Goal: Information Seeking & Learning: Find specific page/section

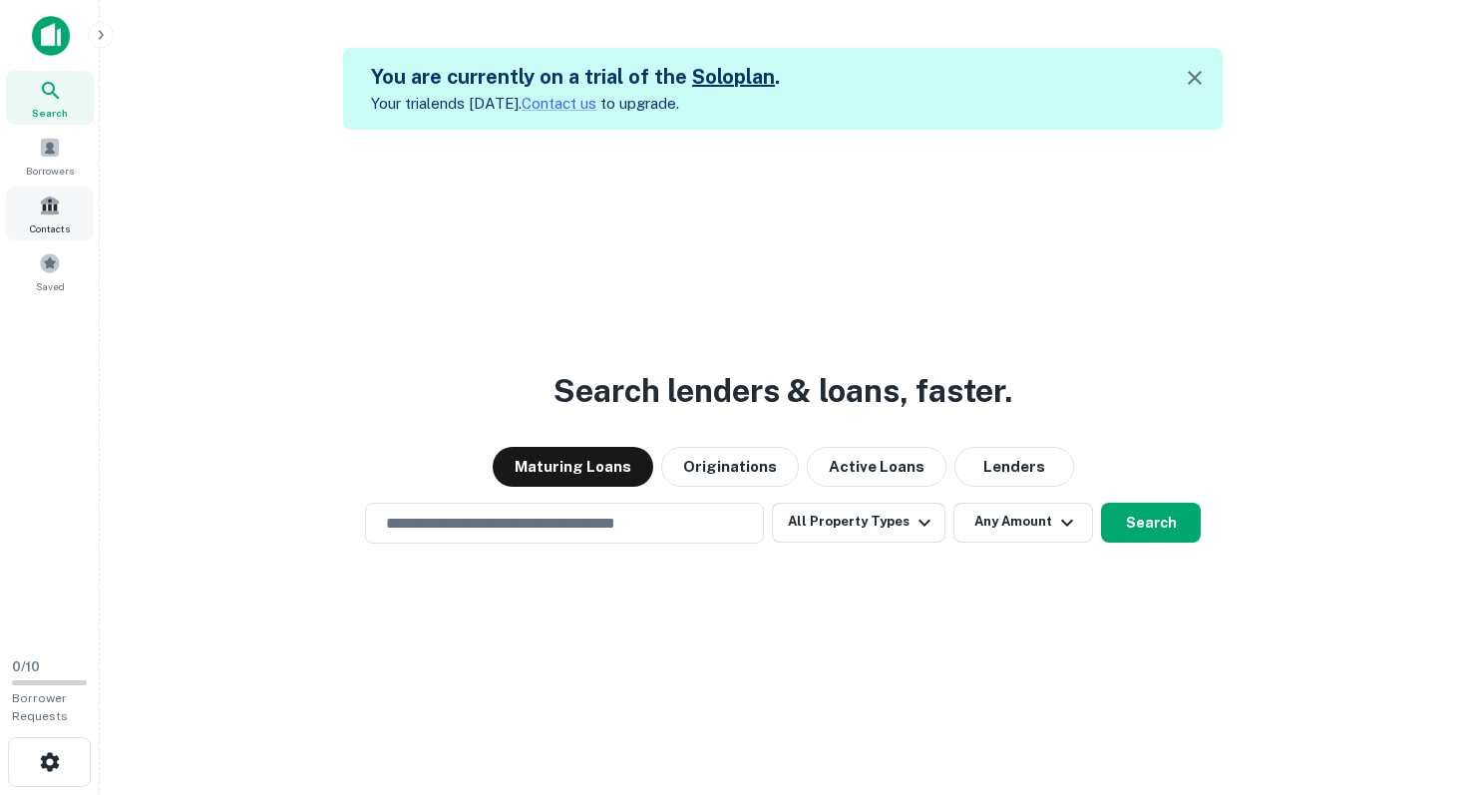
click at [53, 207] on span at bounding box center [50, 205] width 22 height 22
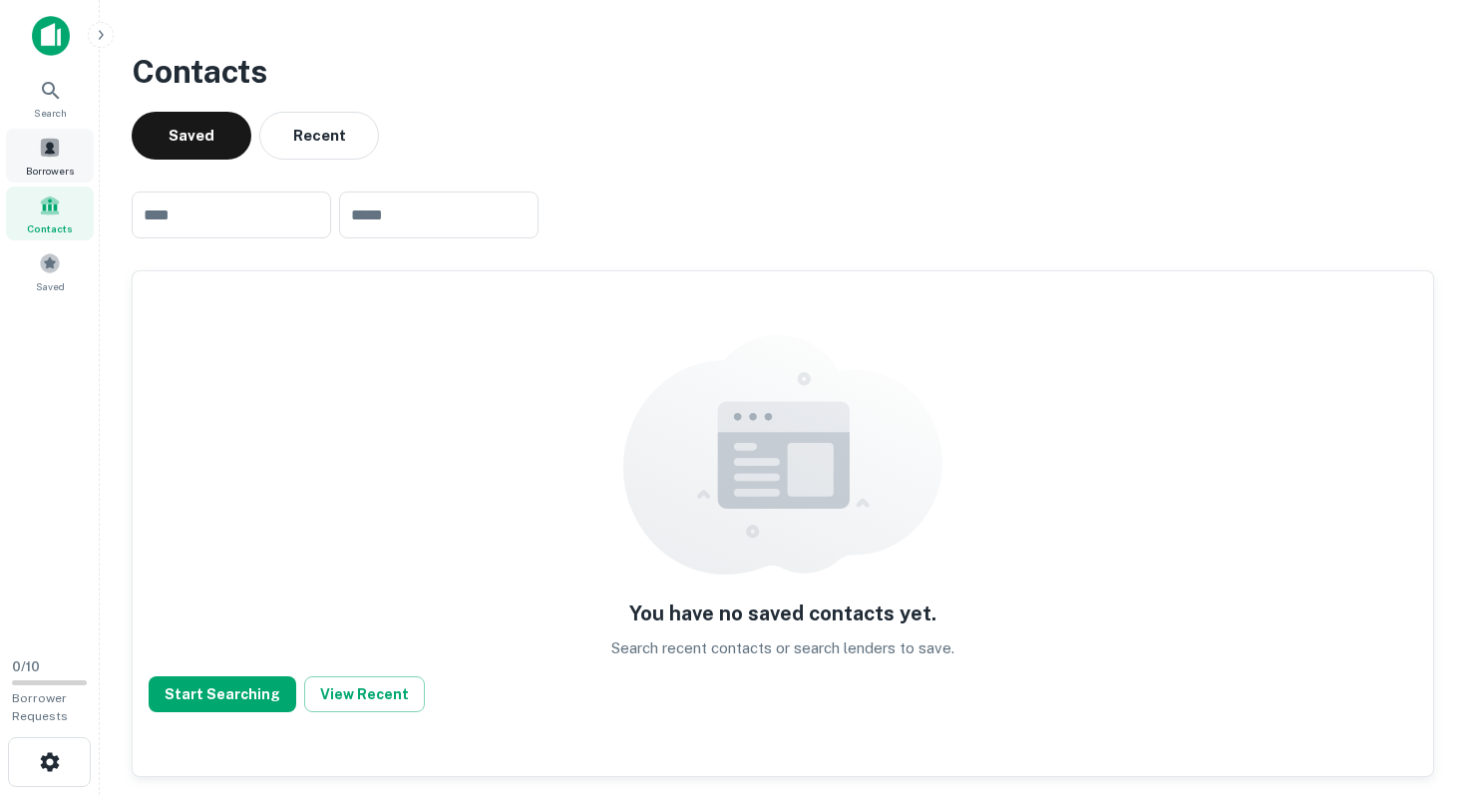
click at [40, 140] on span at bounding box center [50, 148] width 22 height 22
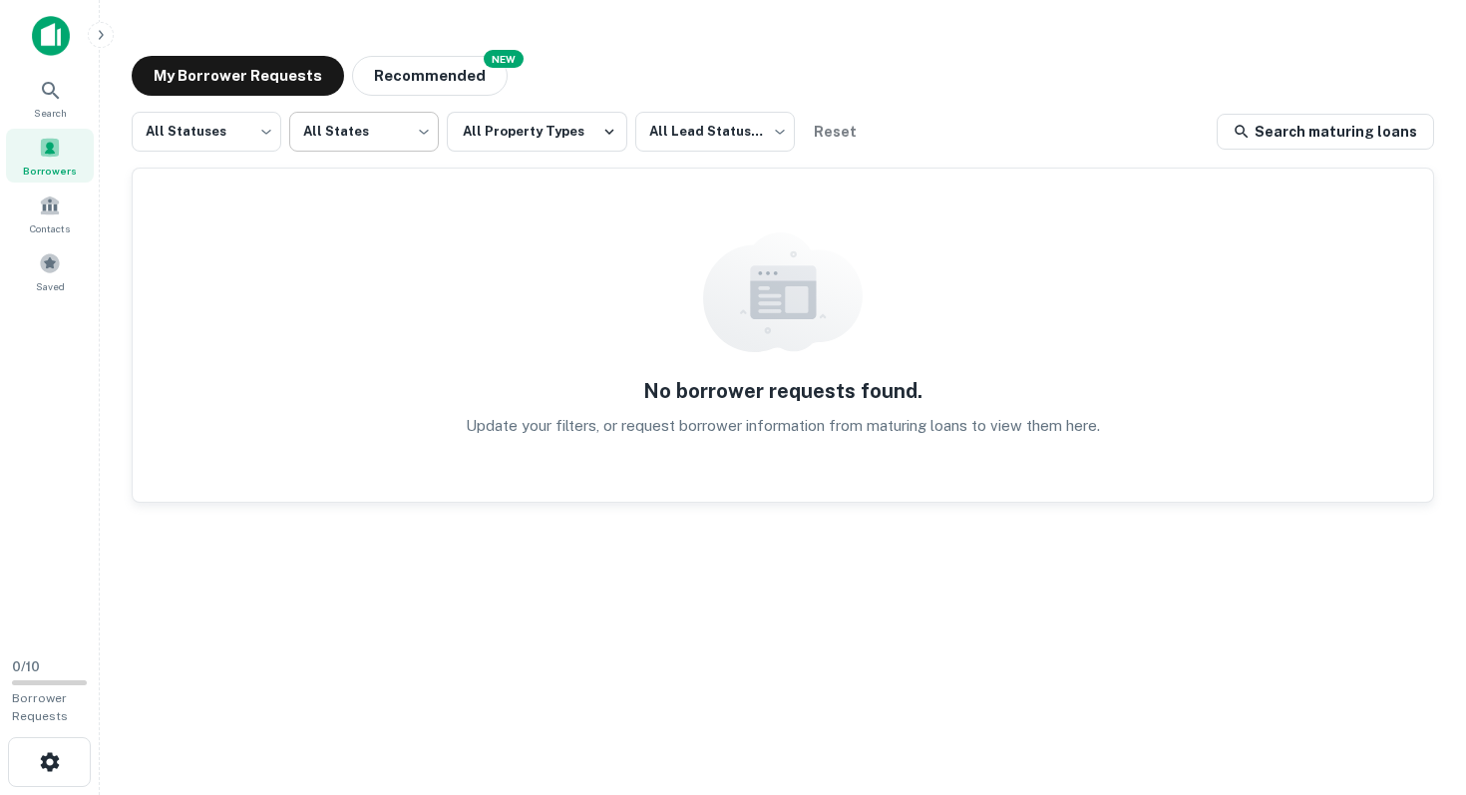
click at [318, 127] on body "Search Borrowers Contacts Saved 0 / 10 Borrower Requests My Borrower Requests N…" at bounding box center [733, 397] width 1466 height 795
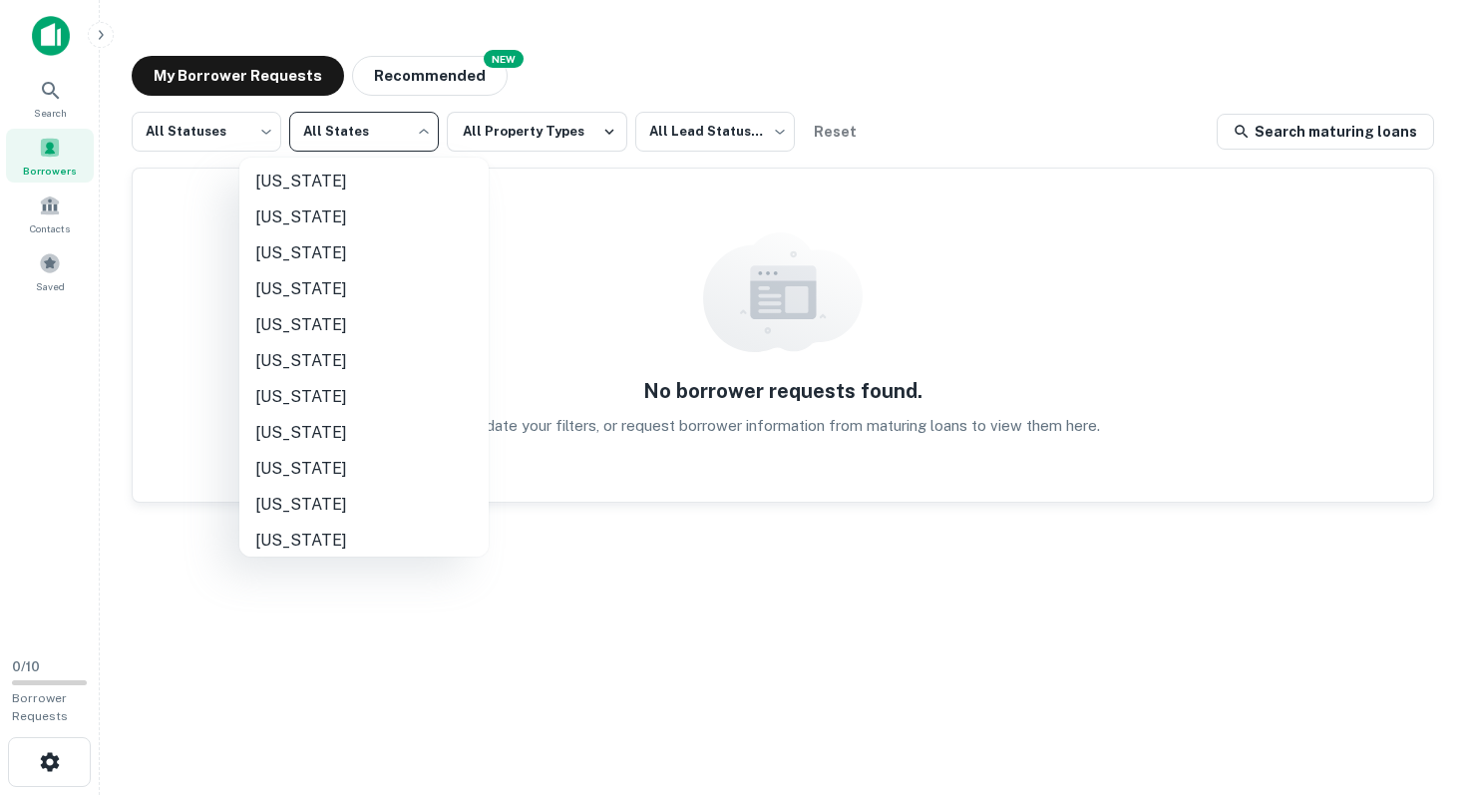
scroll to position [153, 0]
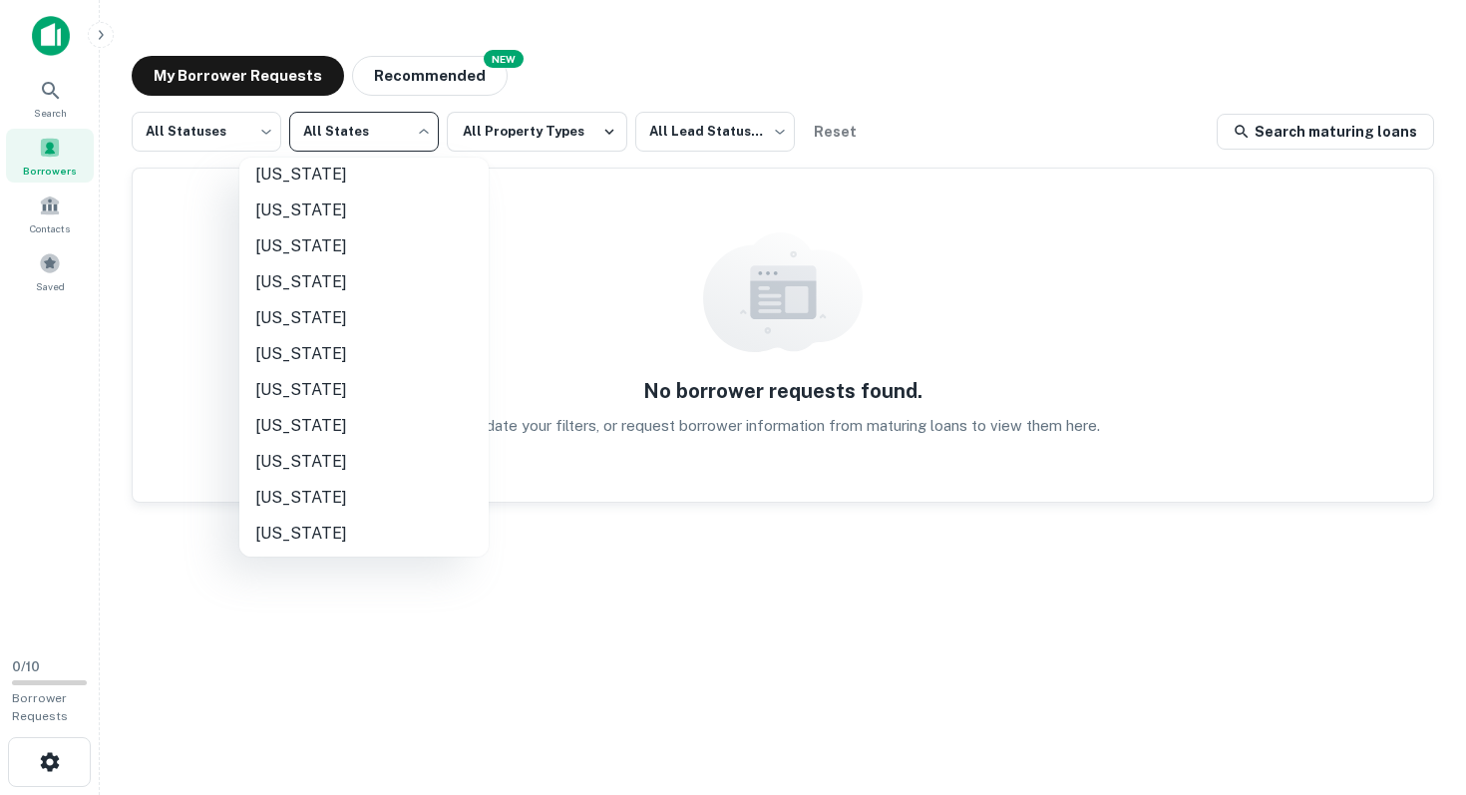
click at [321, 537] on li "Indiana" at bounding box center [363, 533] width 249 height 36
type input "**"
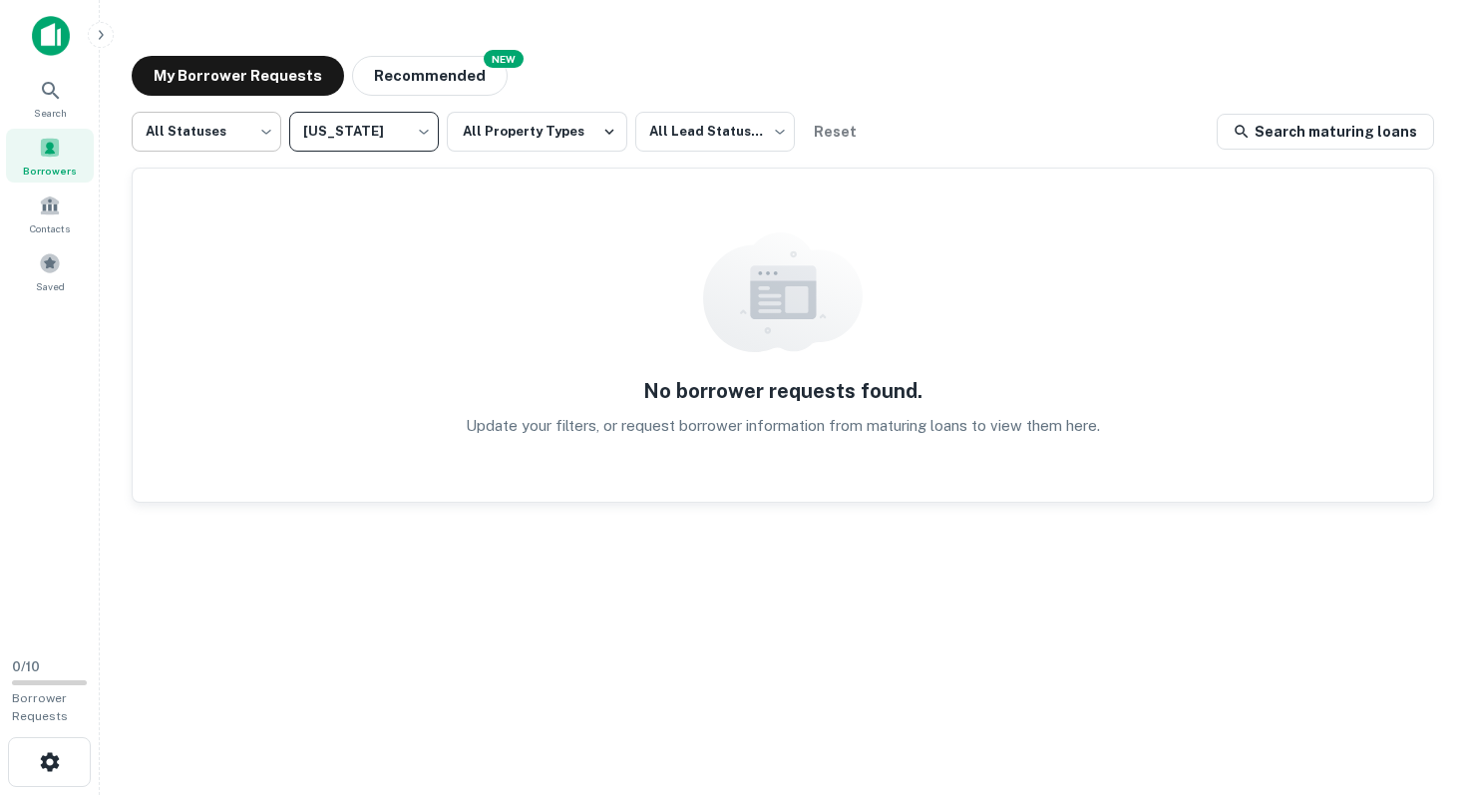
click at [220, 139] on body "Search Borrowers Contacts Saved 0 / 10 Borrower Requests My Borrower Requests N…" at bounding box center [733, 397] width 1466 height 795
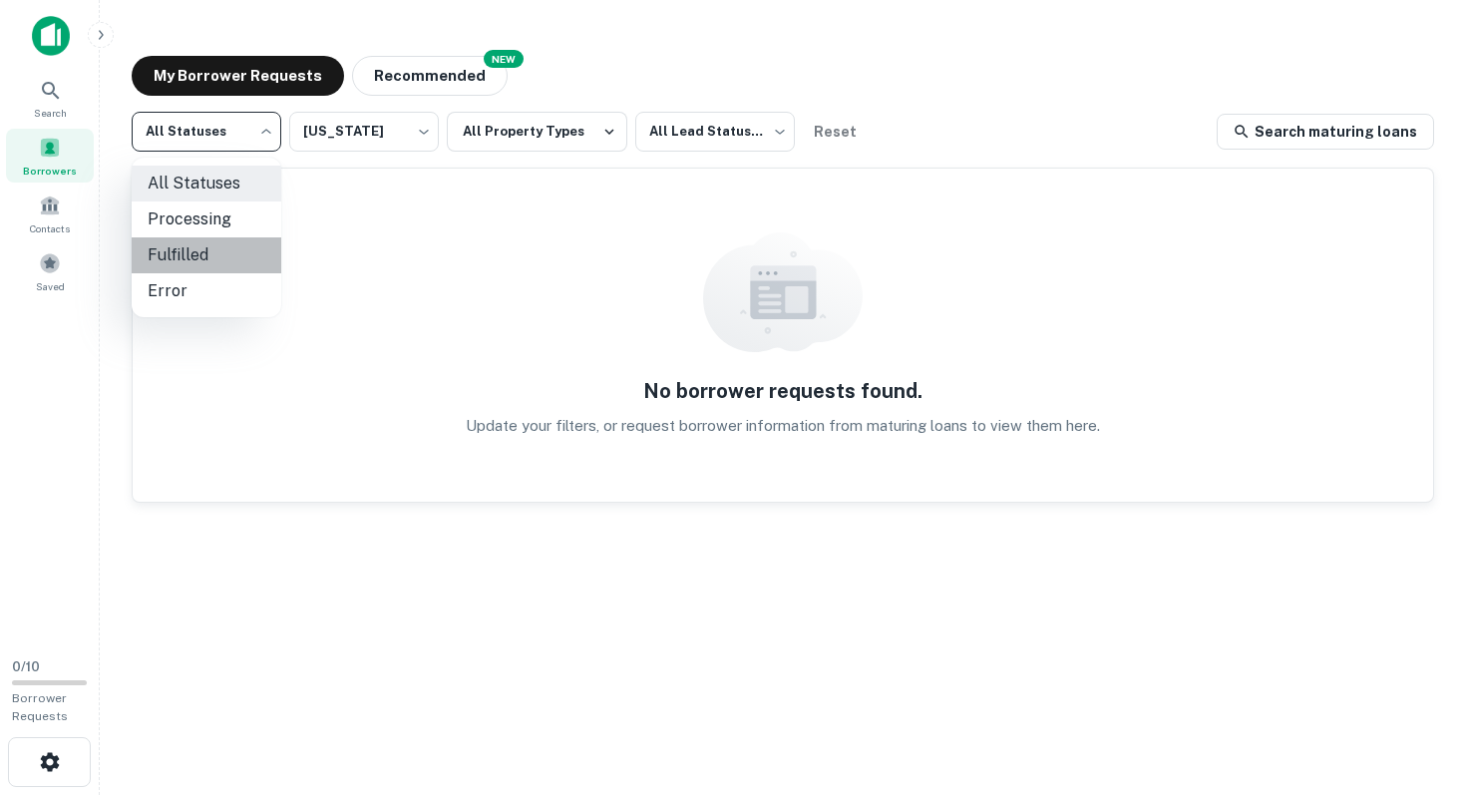
click at [196, 253] on li "Fulfilled" at bounding box center [207, 255] width 150 height 36
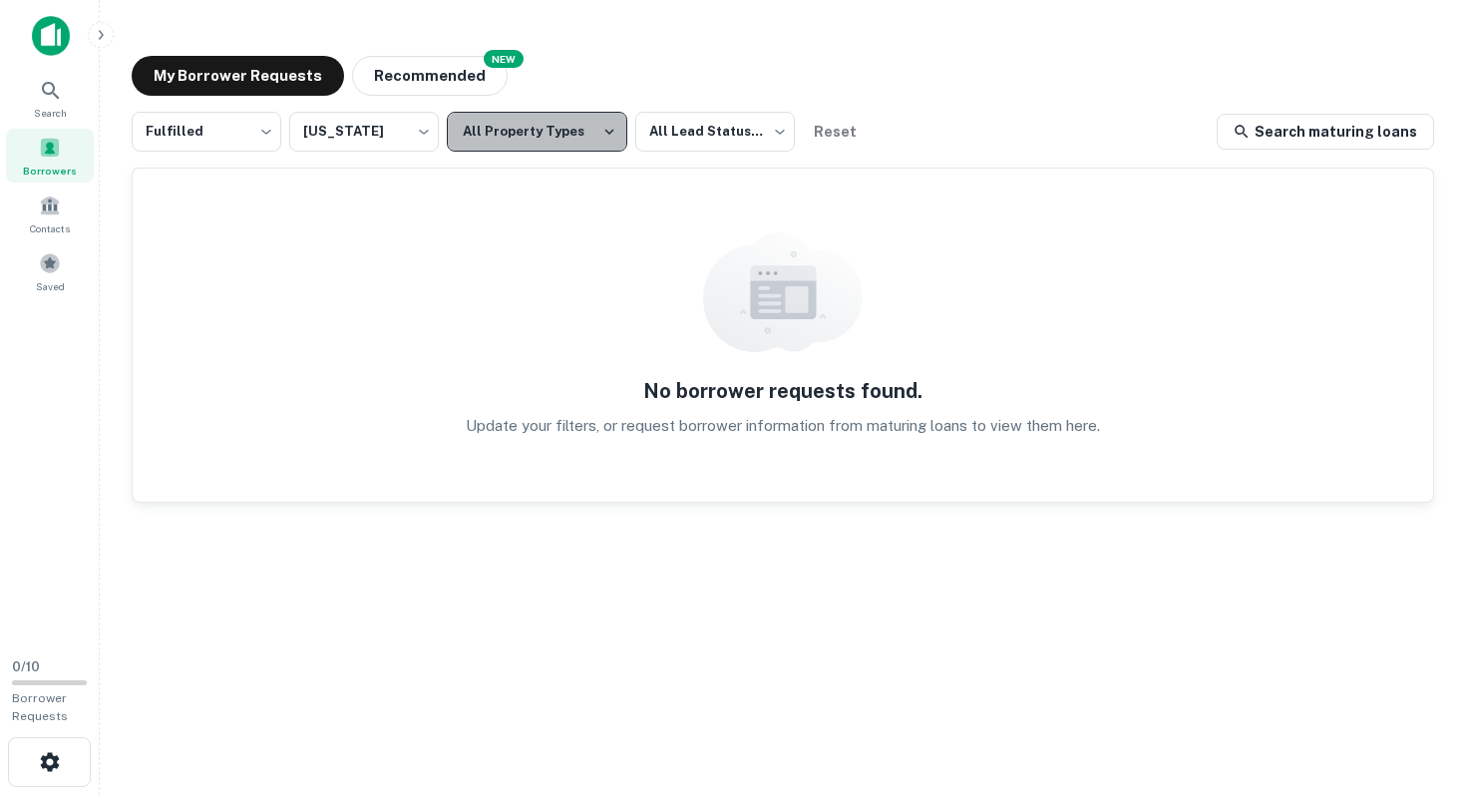
click at [544, 142] on button "All Property Types" at bounding box center [537, 132] width 180 height 40
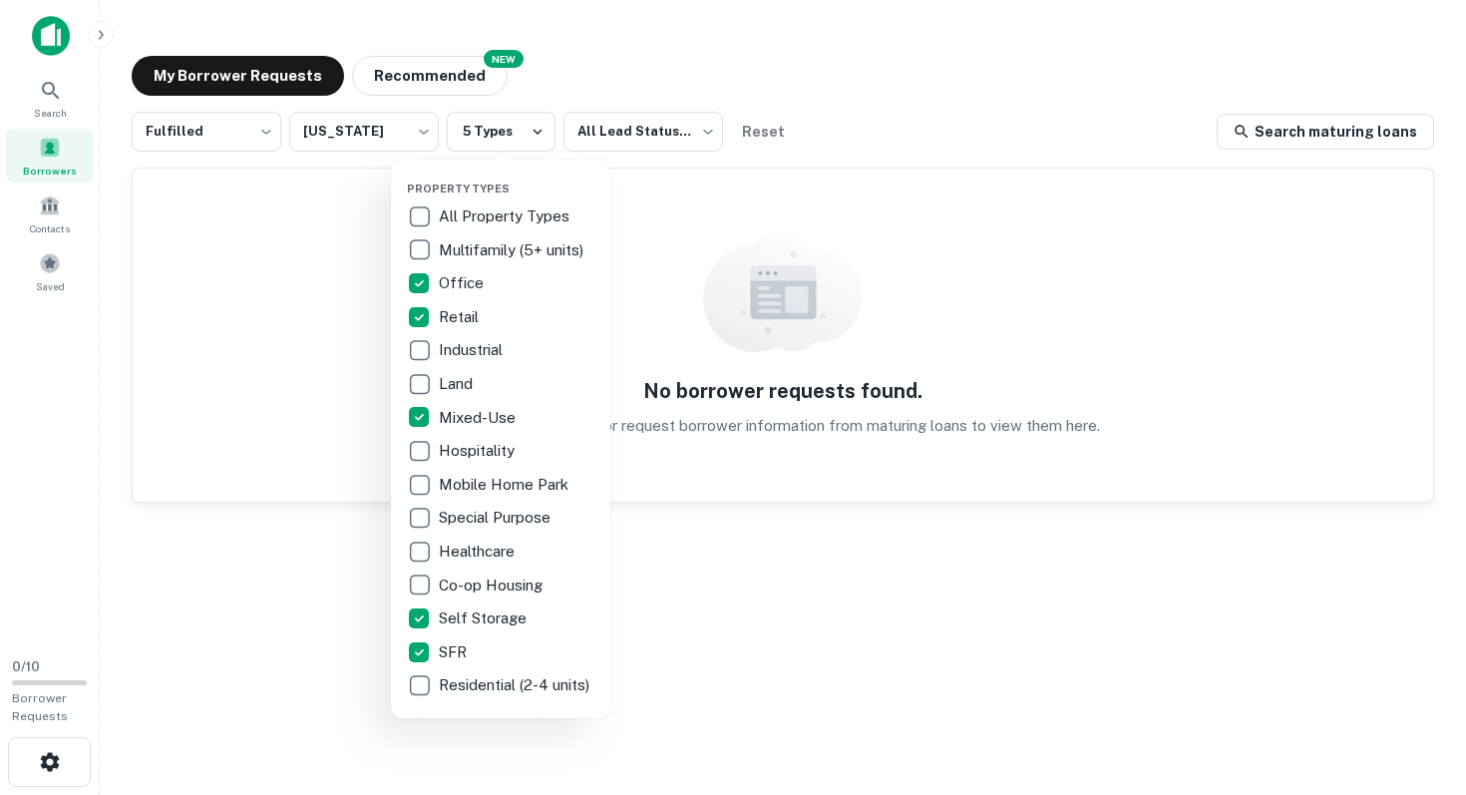
click at [696, 646] on div at bounding box center [733, 397] width 1466 height 795
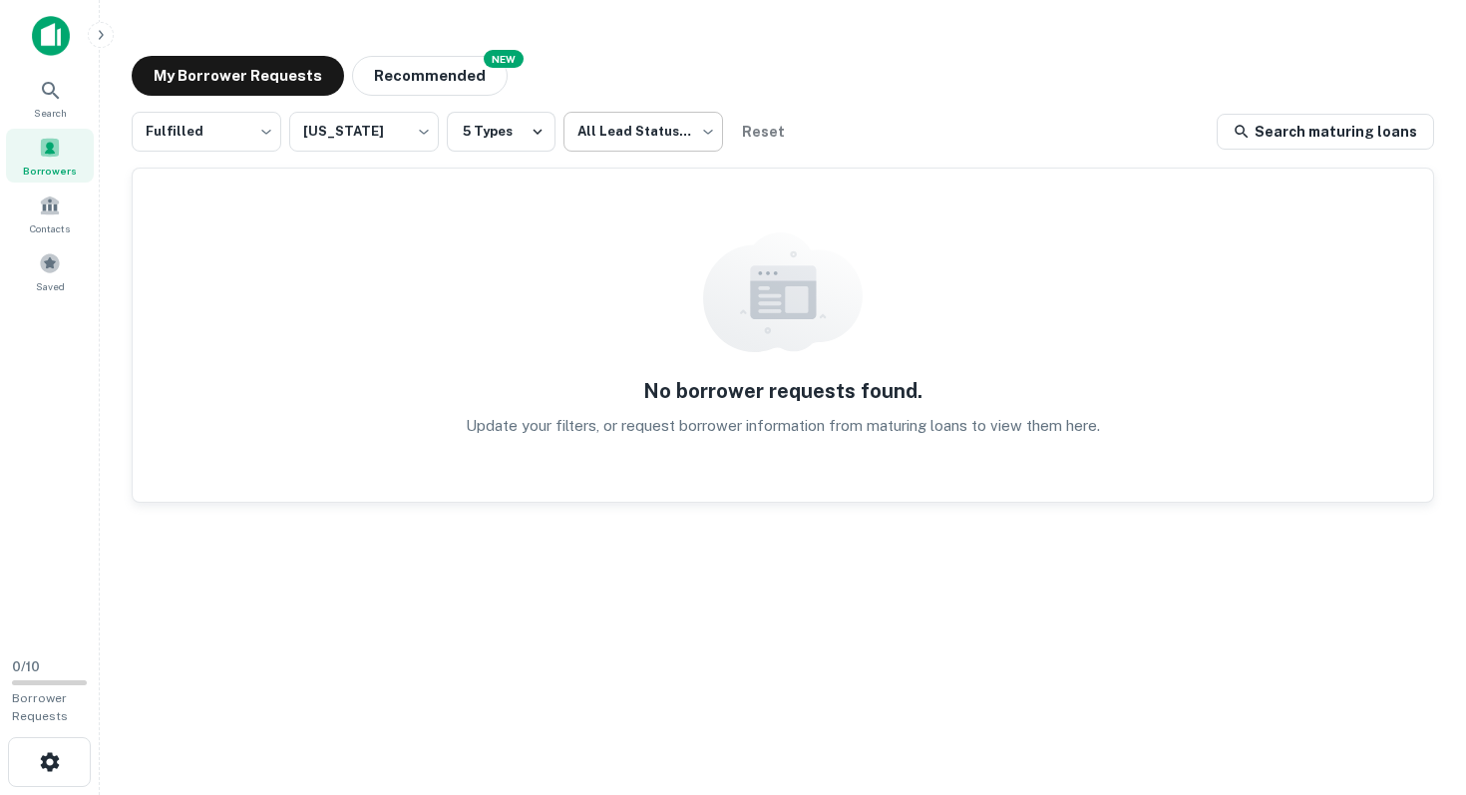
click at [624, 129] on body "Search Borrowers Contacts Saved 0 / 10 Borrower Requests My Borrower Requests N…" at bounding box center [733, 397] width 1466 height 795
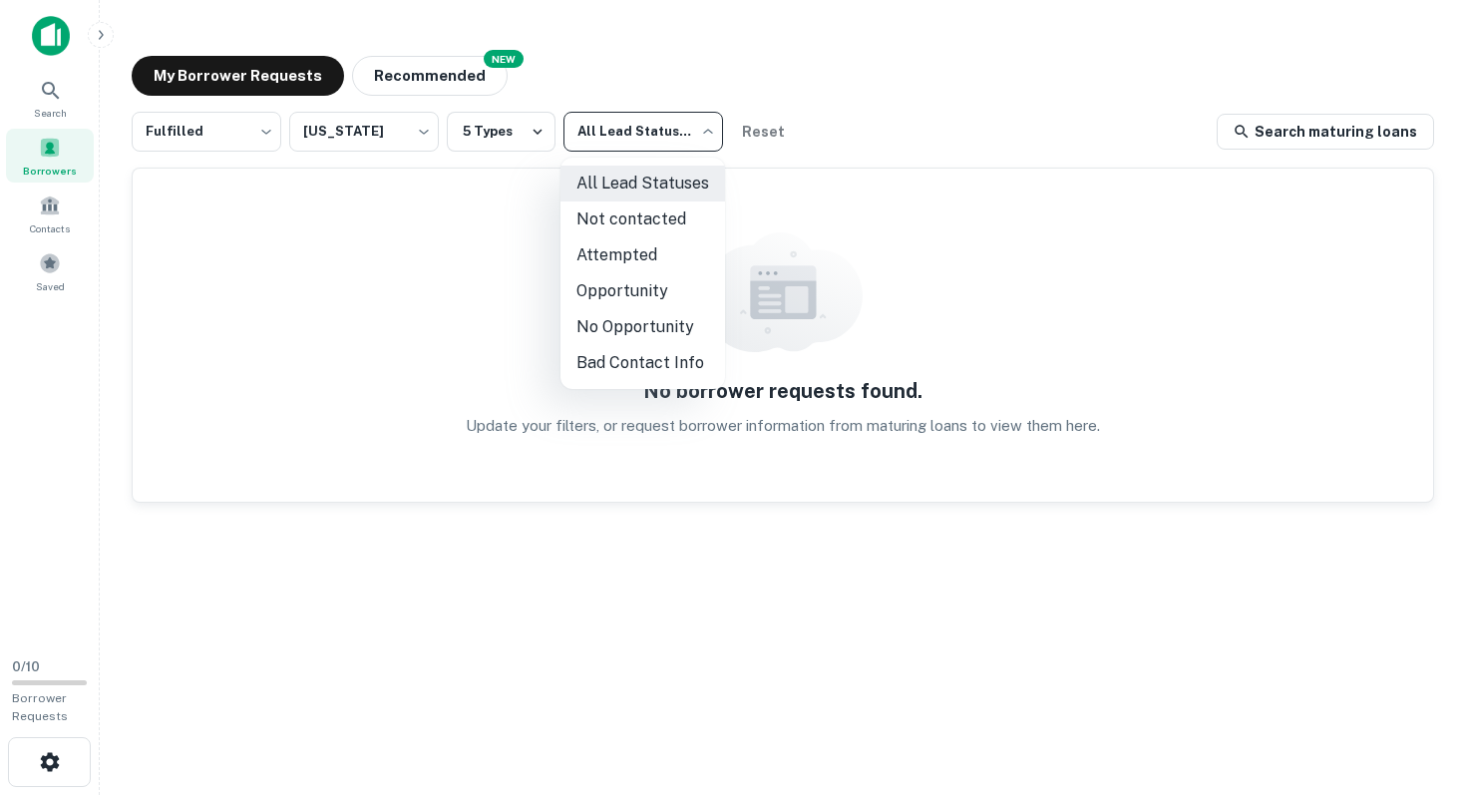
click at [249, 134] on div at bounding box center [733, 397] width 1466 height 795
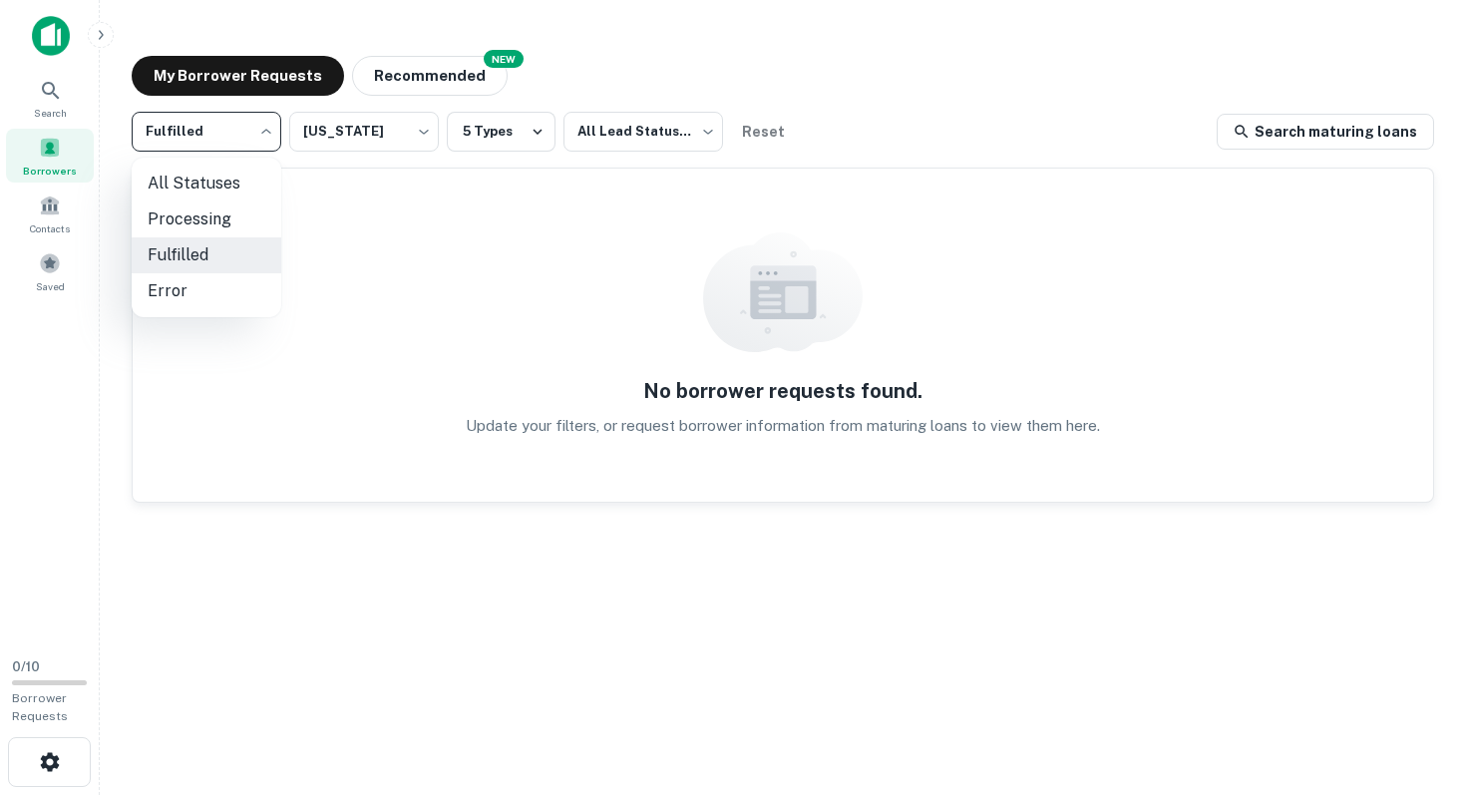
click at [249, 134] on body "Search Borrowers Contacts Saved 0 / 10 Borrower Requests My Borrower Requests N…" at bounding box center [733, 397] width 1466 height 795
click at [239, 176] on li "All Statuses" at bounding box center [207, 184] width 150 height 36
type input "***"
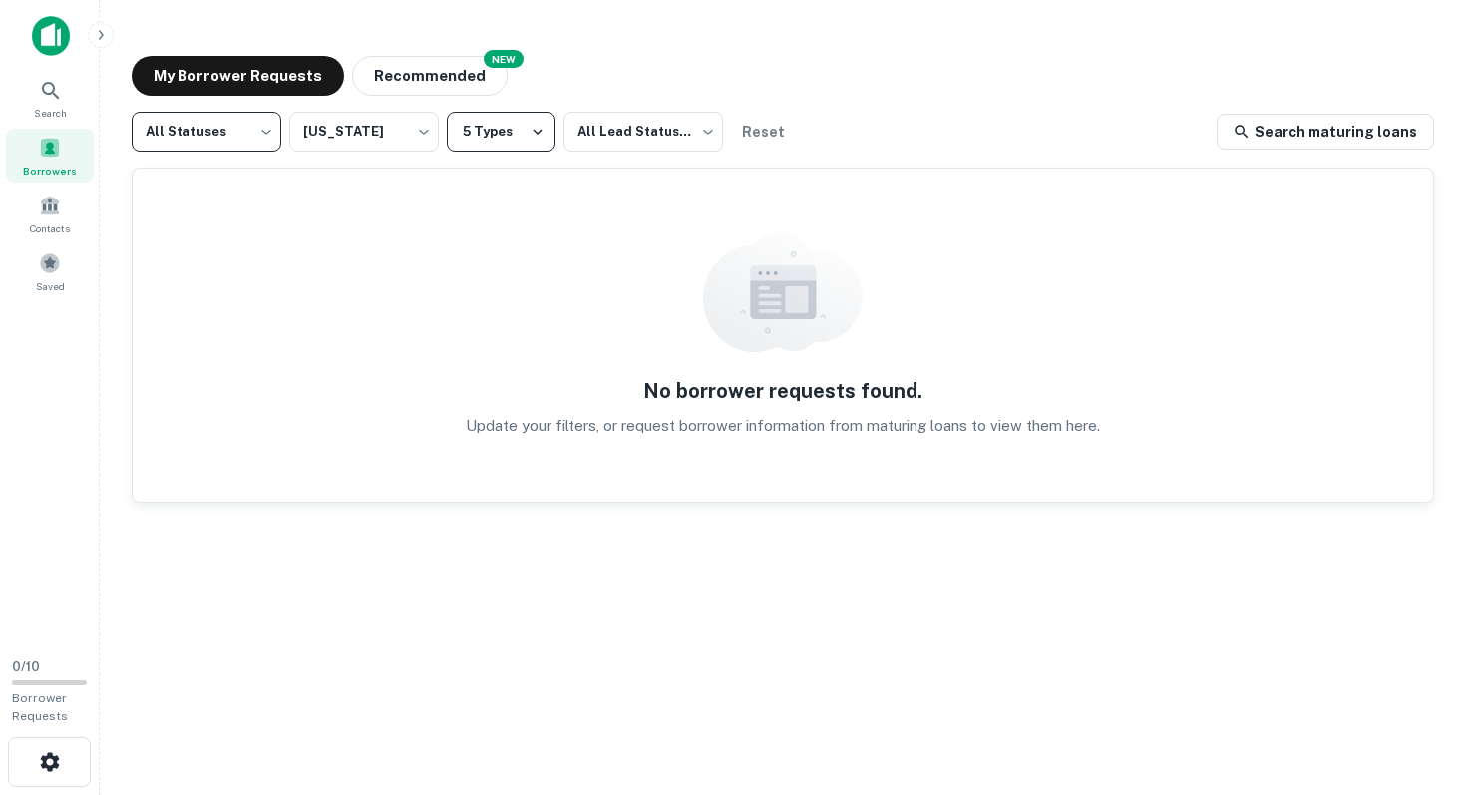
click at [491, 132] on button "5 Types" at bounding box center [501, 132] width 109 height 40
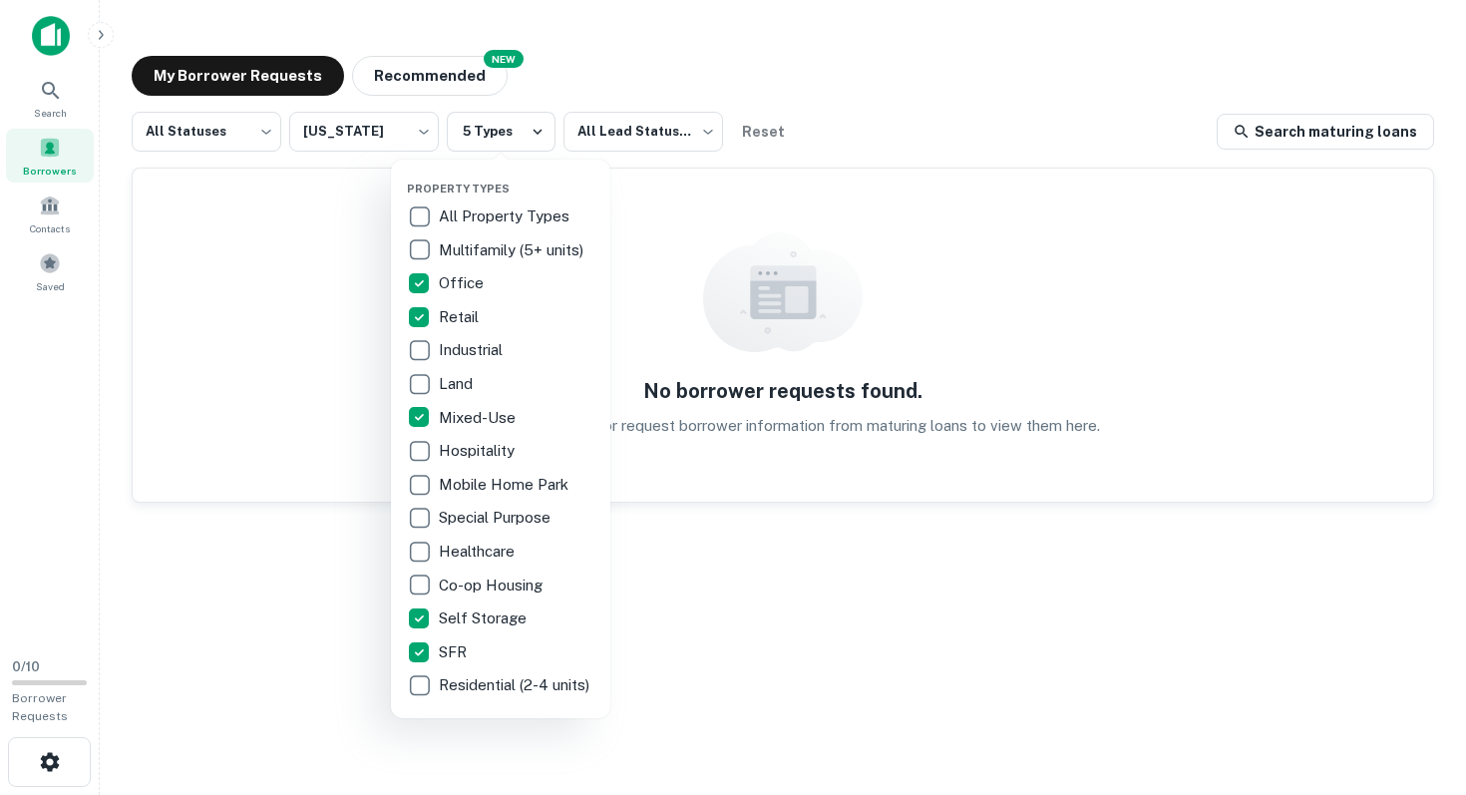
click at [208, 251] on div at bounding box center [733, 397] width 1466 height 795
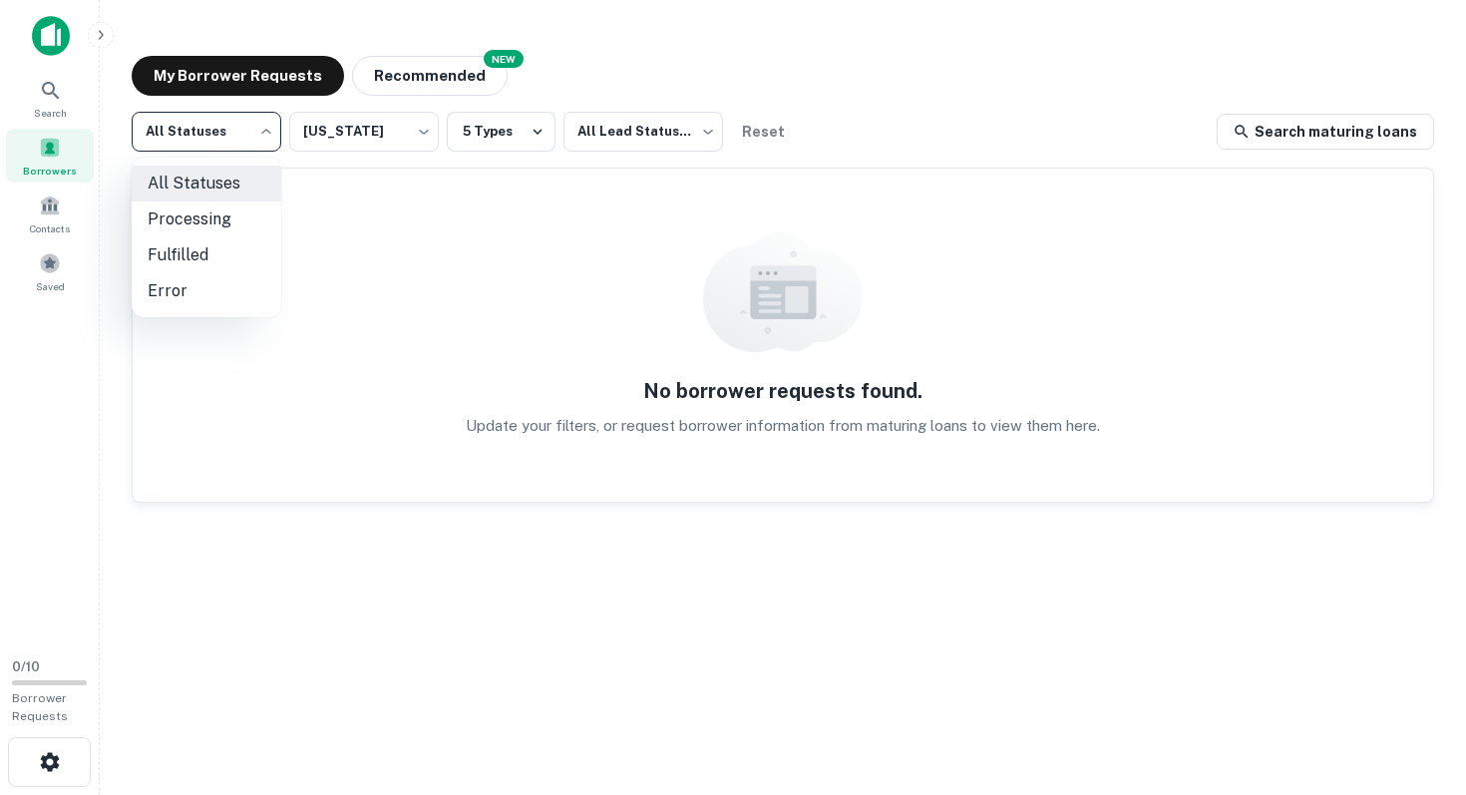
click at [218, 125] on body "Search Borrowers Contacts Saved 0 / 10 Borrower Requests My Borrower Requests N…" at bounding box center [733, 397] width 1466 height 795
click at [1311, 120] on div at bounding box center [733, 397] width 1466 height 795
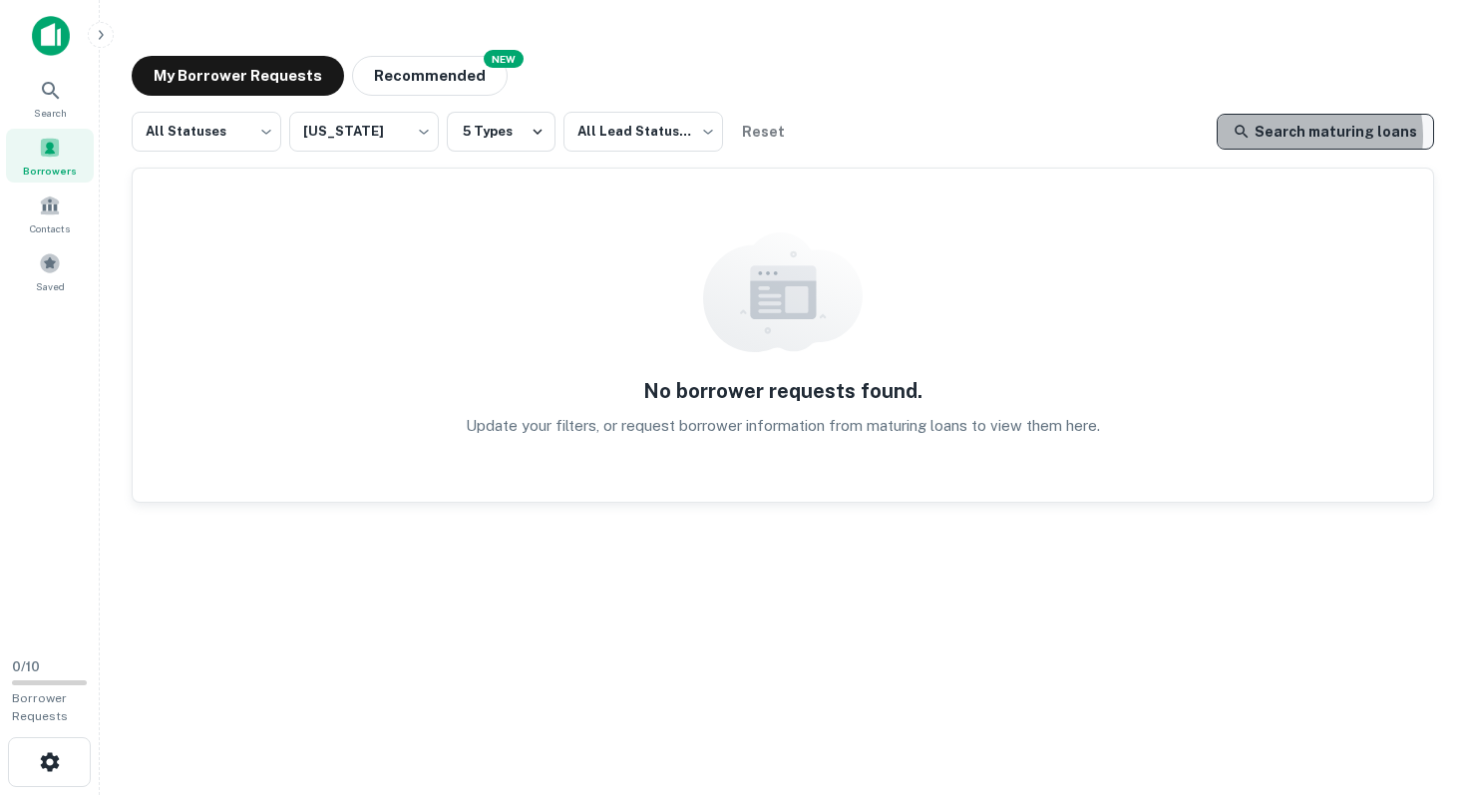
click at [1306, 136] on link "Search maturing loans" at bounding box center [1324, 132] width 217 height 36
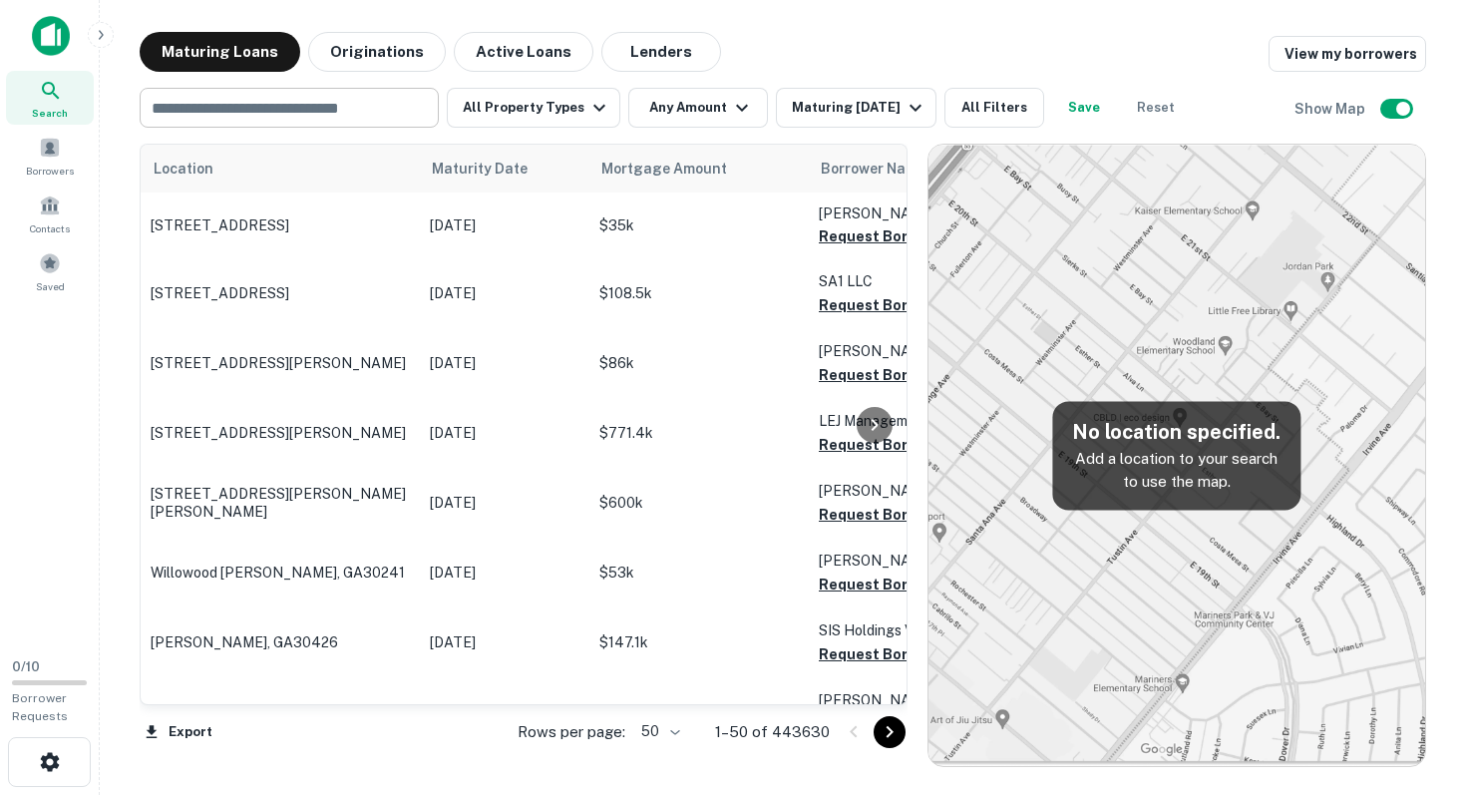
click at [317, 113] on input "text" at bounding box center [288, 108] width 284 height 28
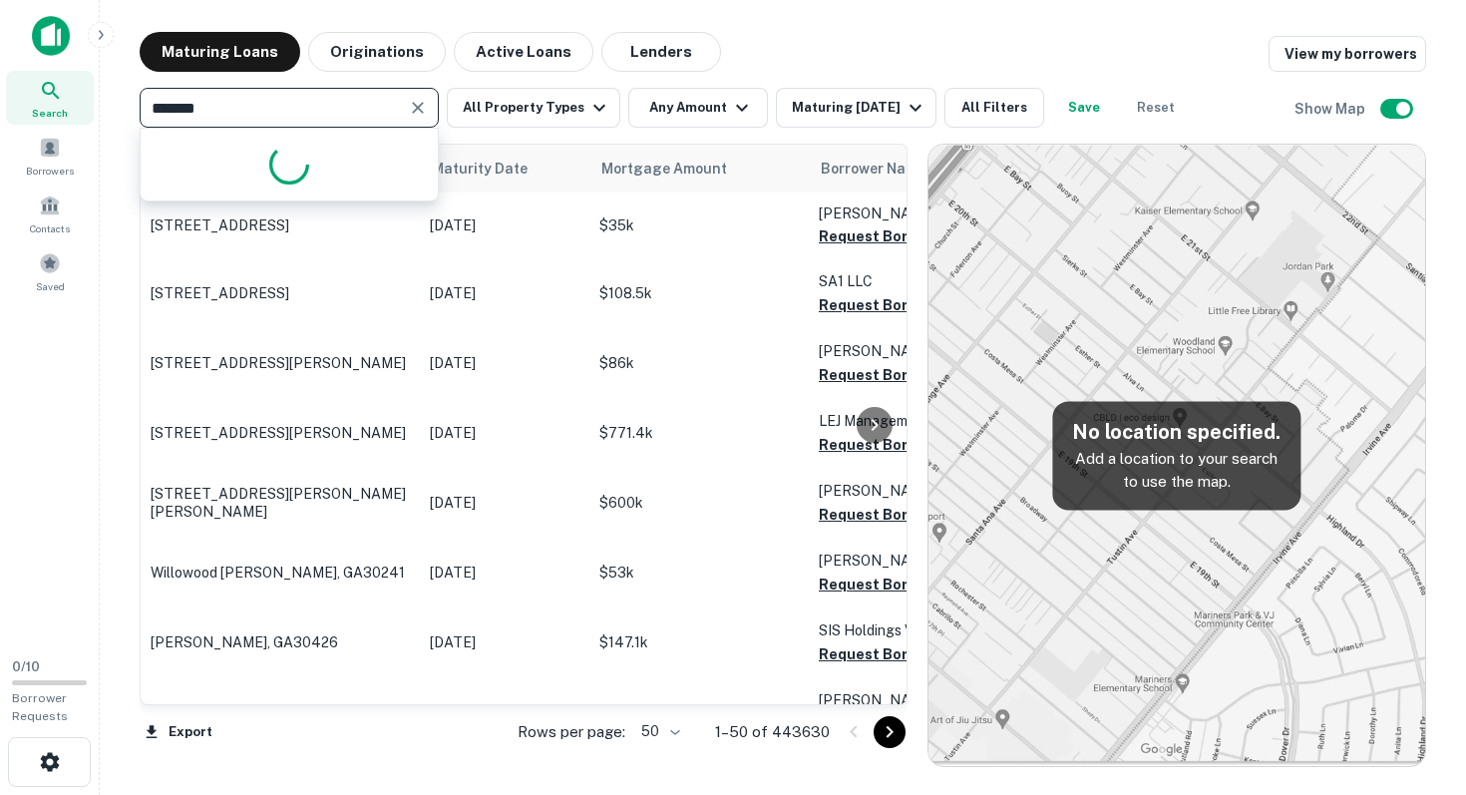
type input "*******"
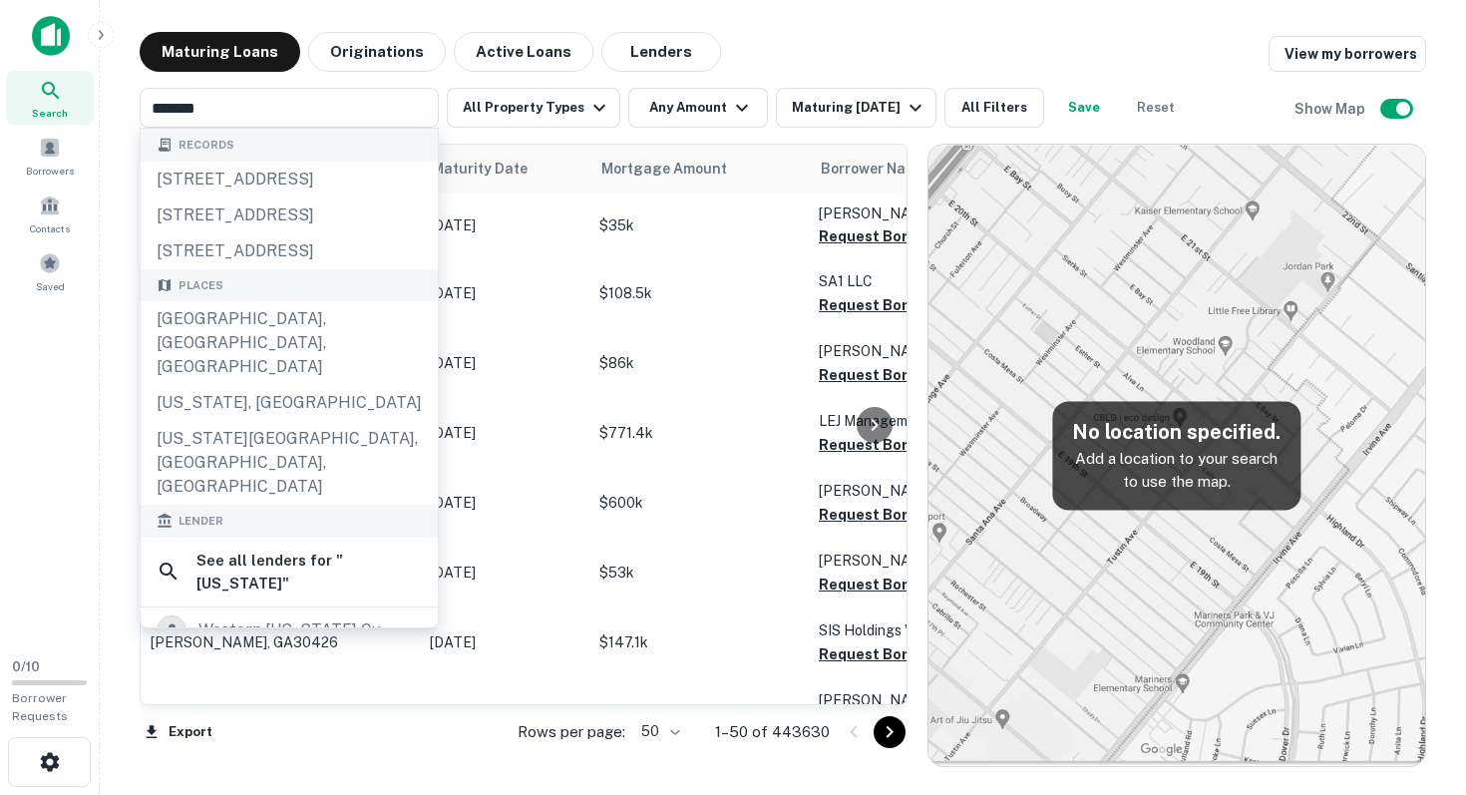
click at [849, 34] on div "Maturing Loans Originations Active Loans Lenders View my borrowers" at bounding box center [783, 52] width 1286 height 40
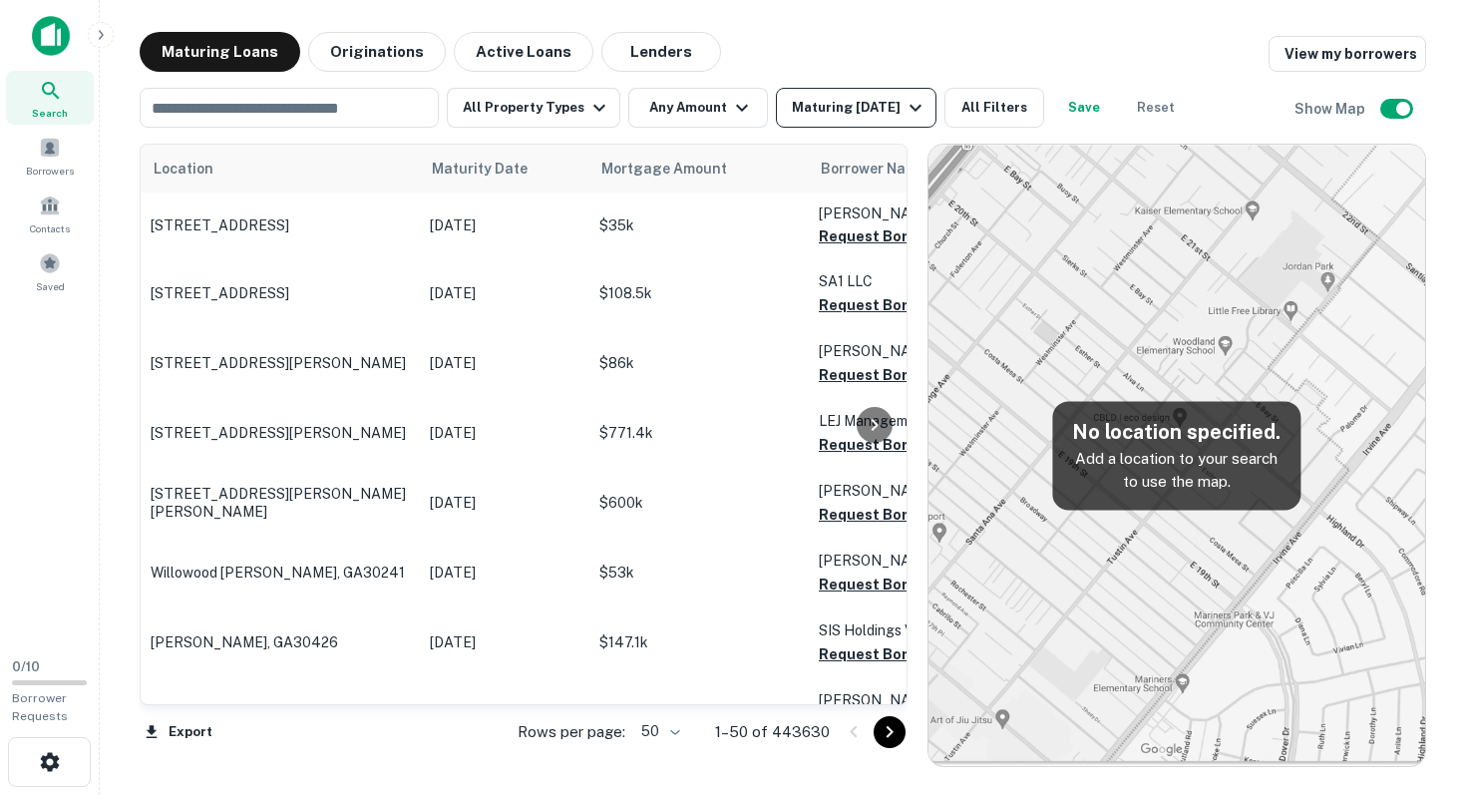
click at [866, 109] on div "Maturing [DATE]" at bounding box center [860, 108] width 136 height 24
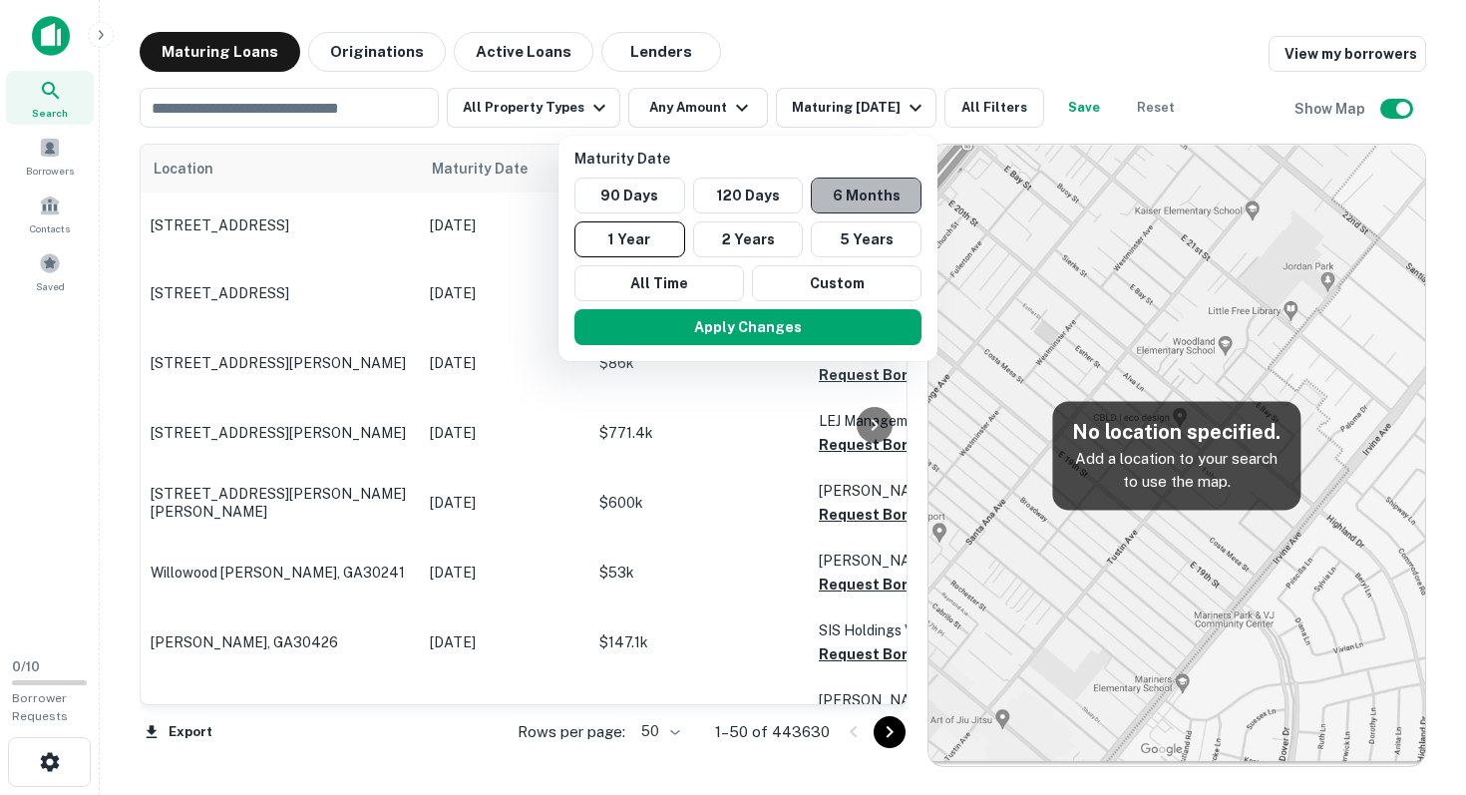
click at [858, 195] on button "6 Months" at bounding box center [866, 195] width 111 height 36
